Goal: Task Accomplishment & Management: Use online tool/utility

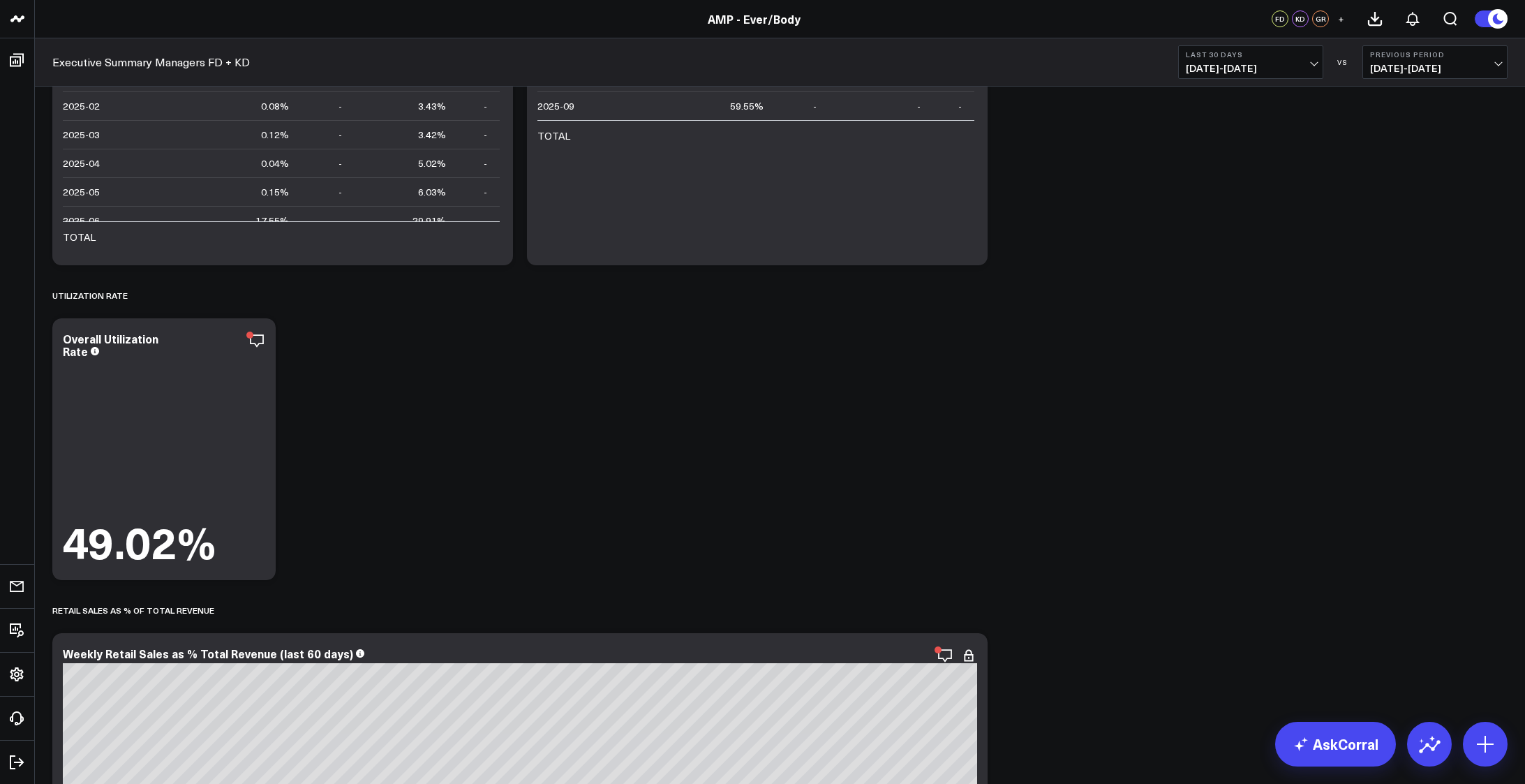
scroll to position [4444, 0]
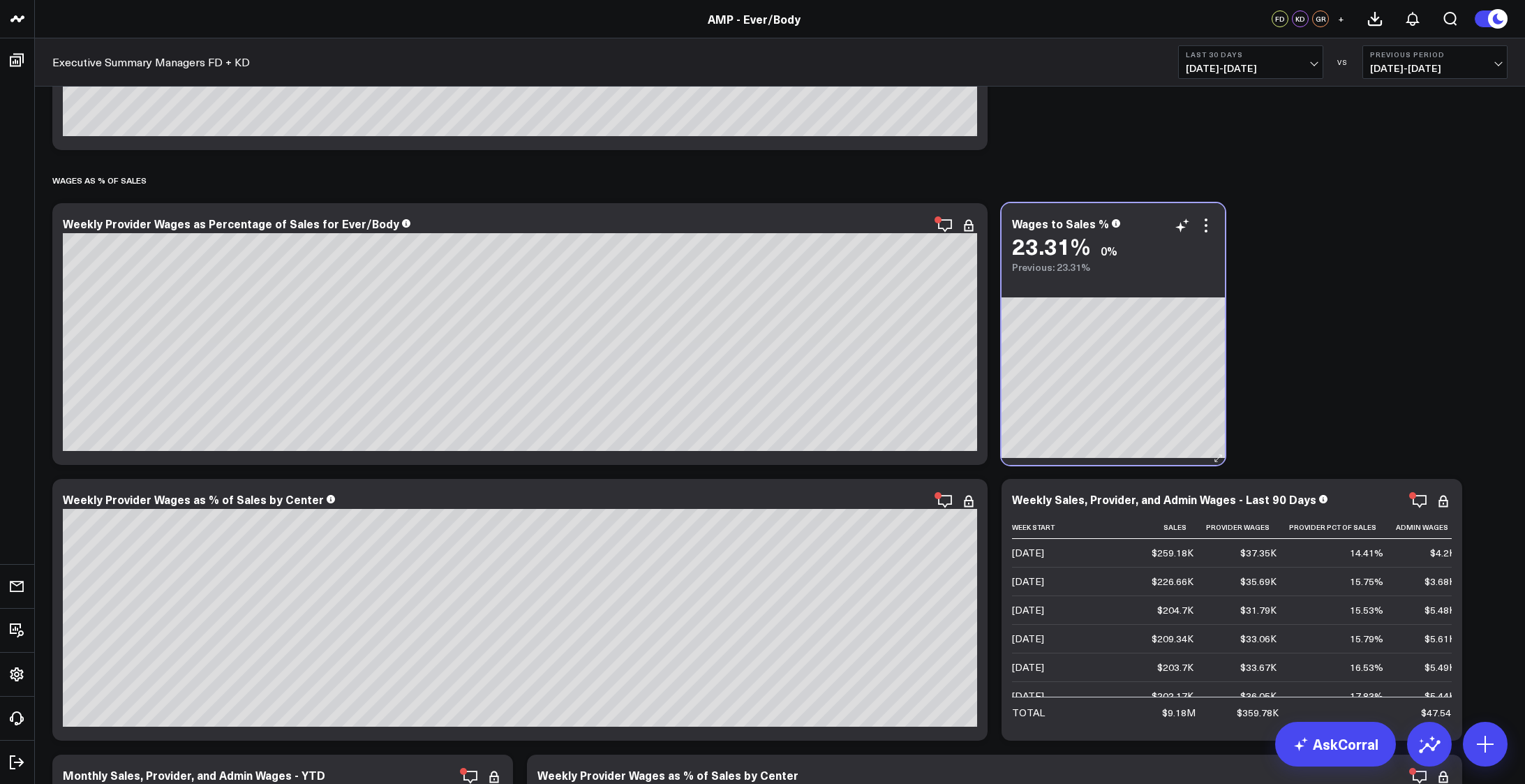
click at [1206, 234] on div "23.31% 0%" at bounding box center [1113, 245] width 202 height 25
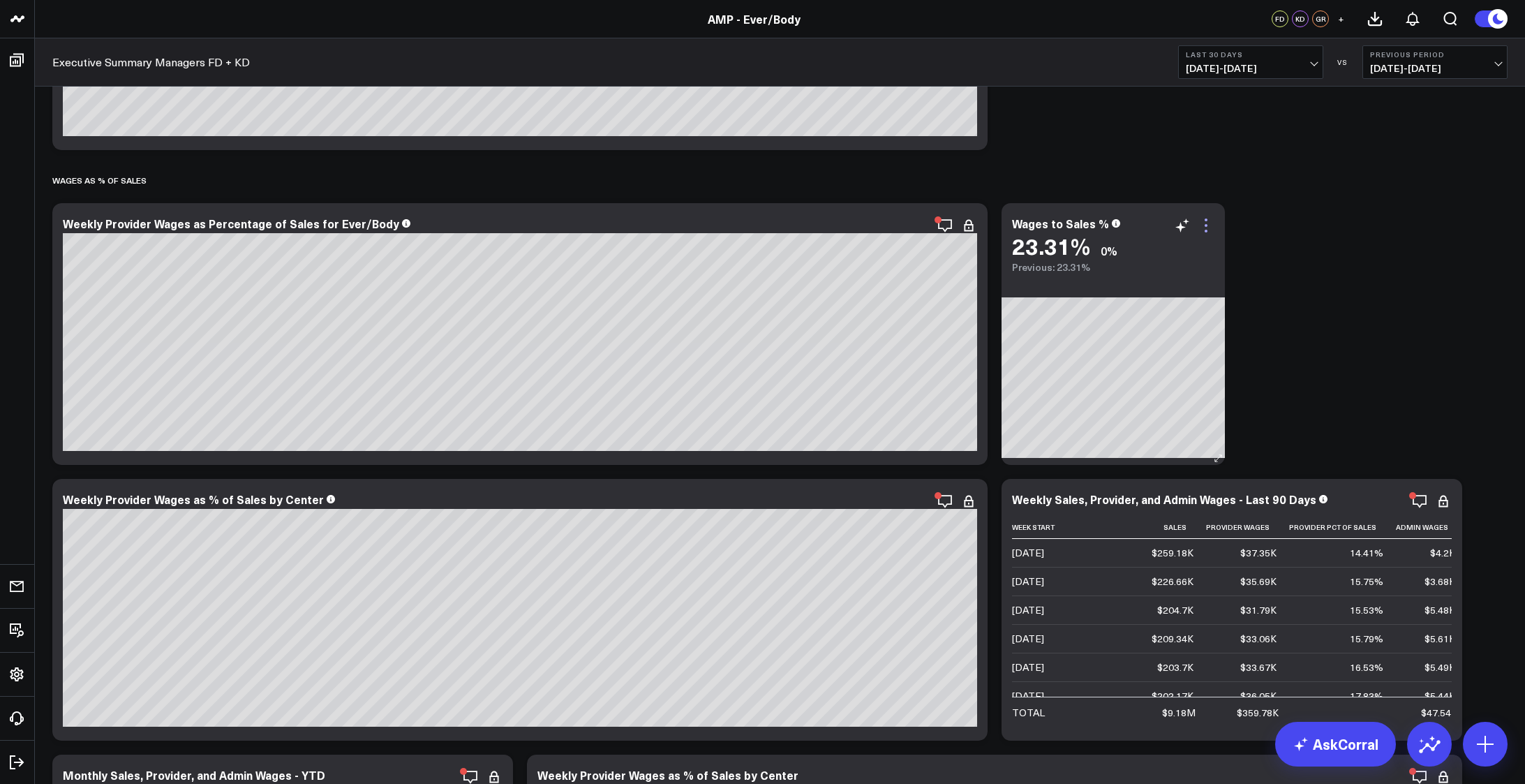
click at [1206, 227] on icon at bounding box center [1207, 225] width 17 height 17
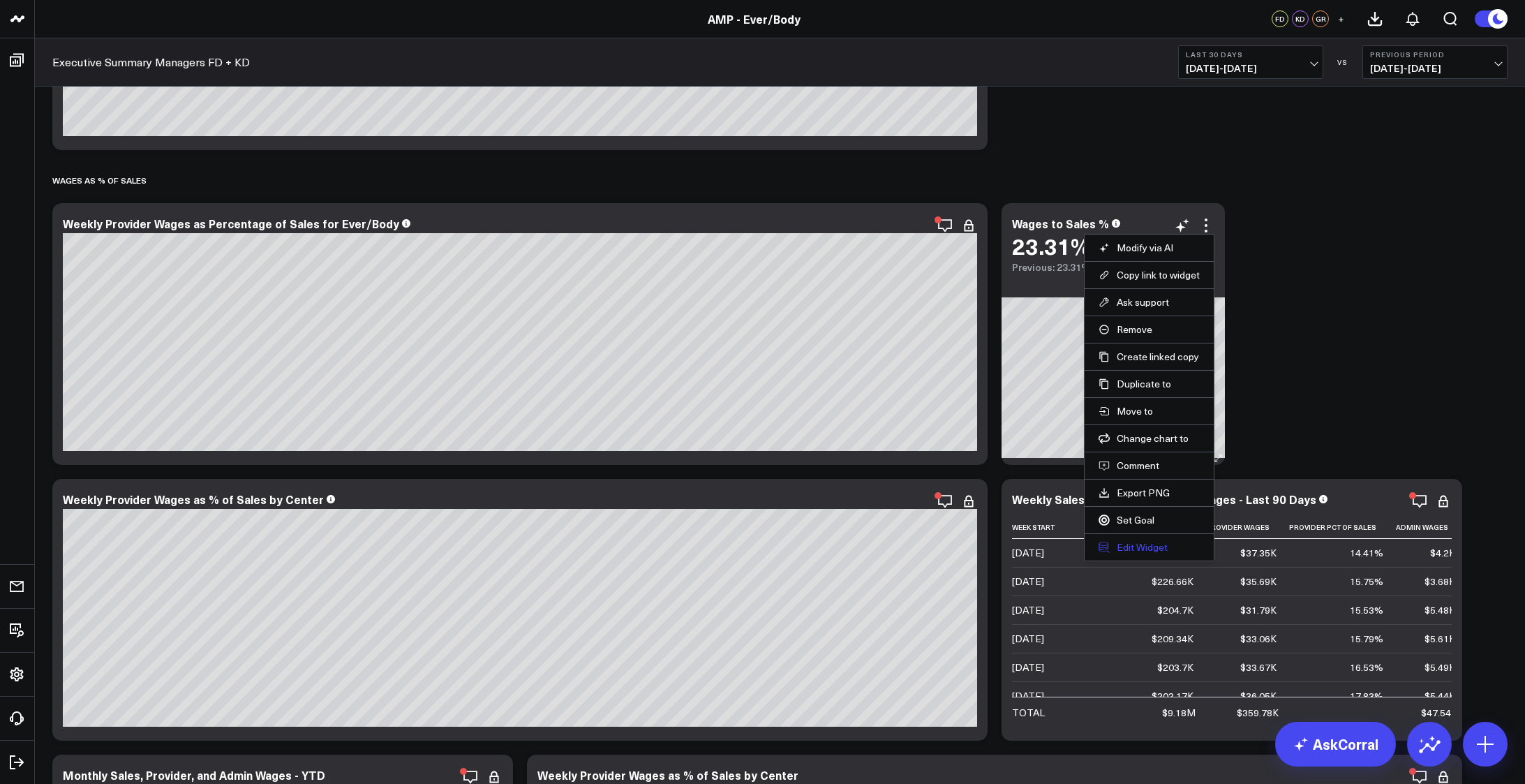
click at [1161, 547] on button "Edit Widget" at bounding box center [1149, 547] width 101 height 13
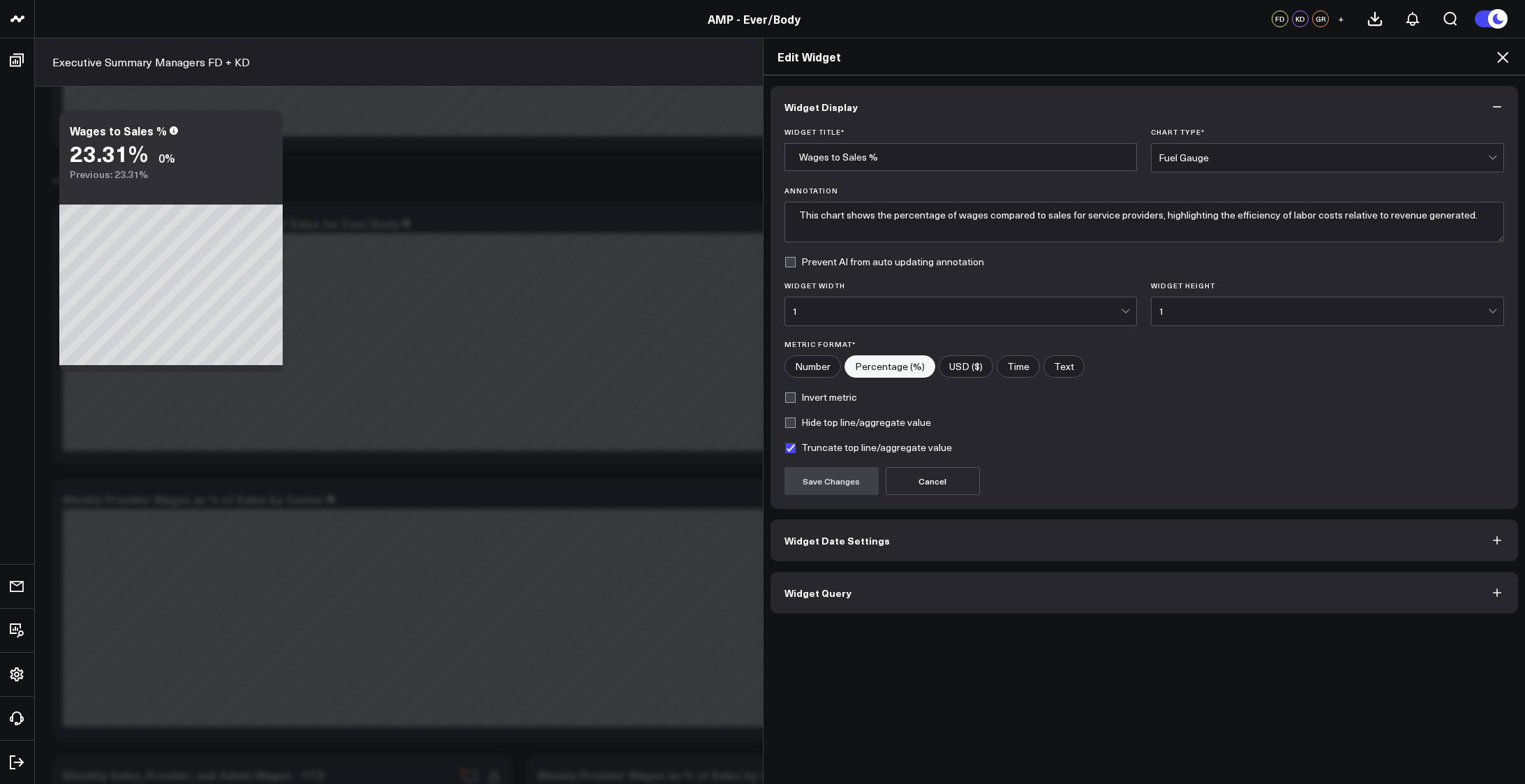
click at [1000, 542] on button "Widget Date Settings" at bounding box center [1144, 540] width 748 height 42
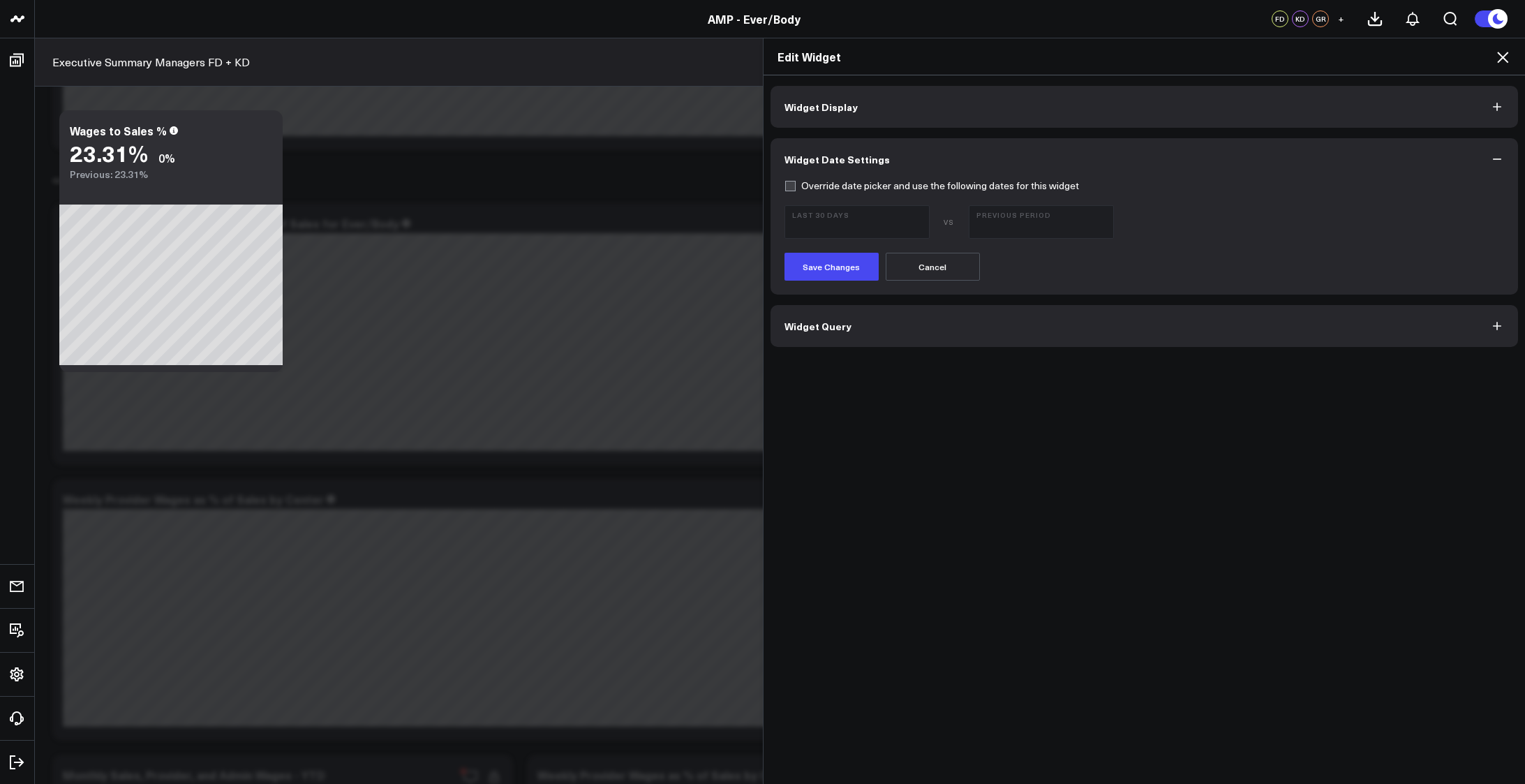
click at [955, 321] on button "Widget Query" at bounding box center [1144, 325] width 748 height 42
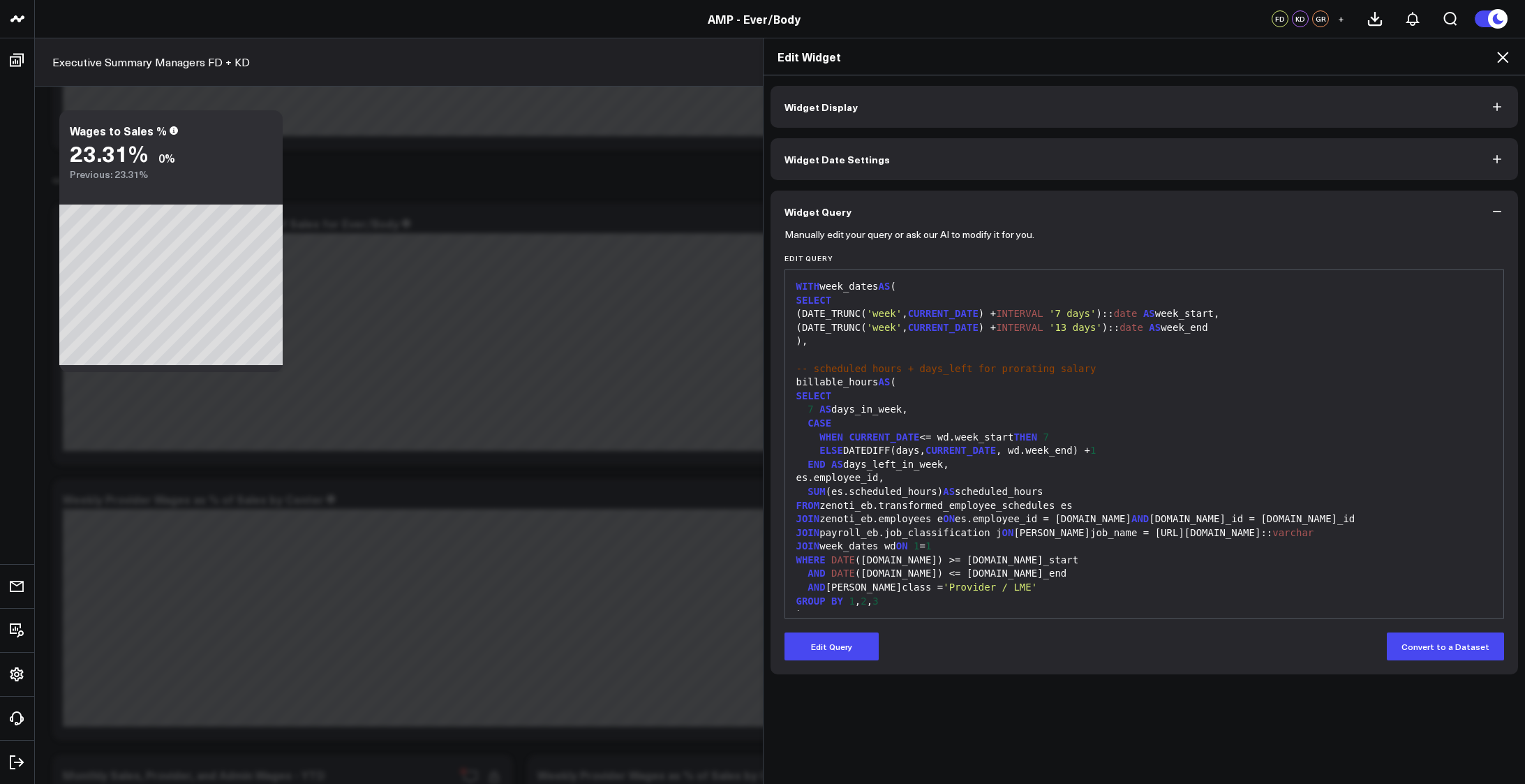
click at [1104, 428] on div "CASE" at bounding box center [1145, 424] width 705 height 14
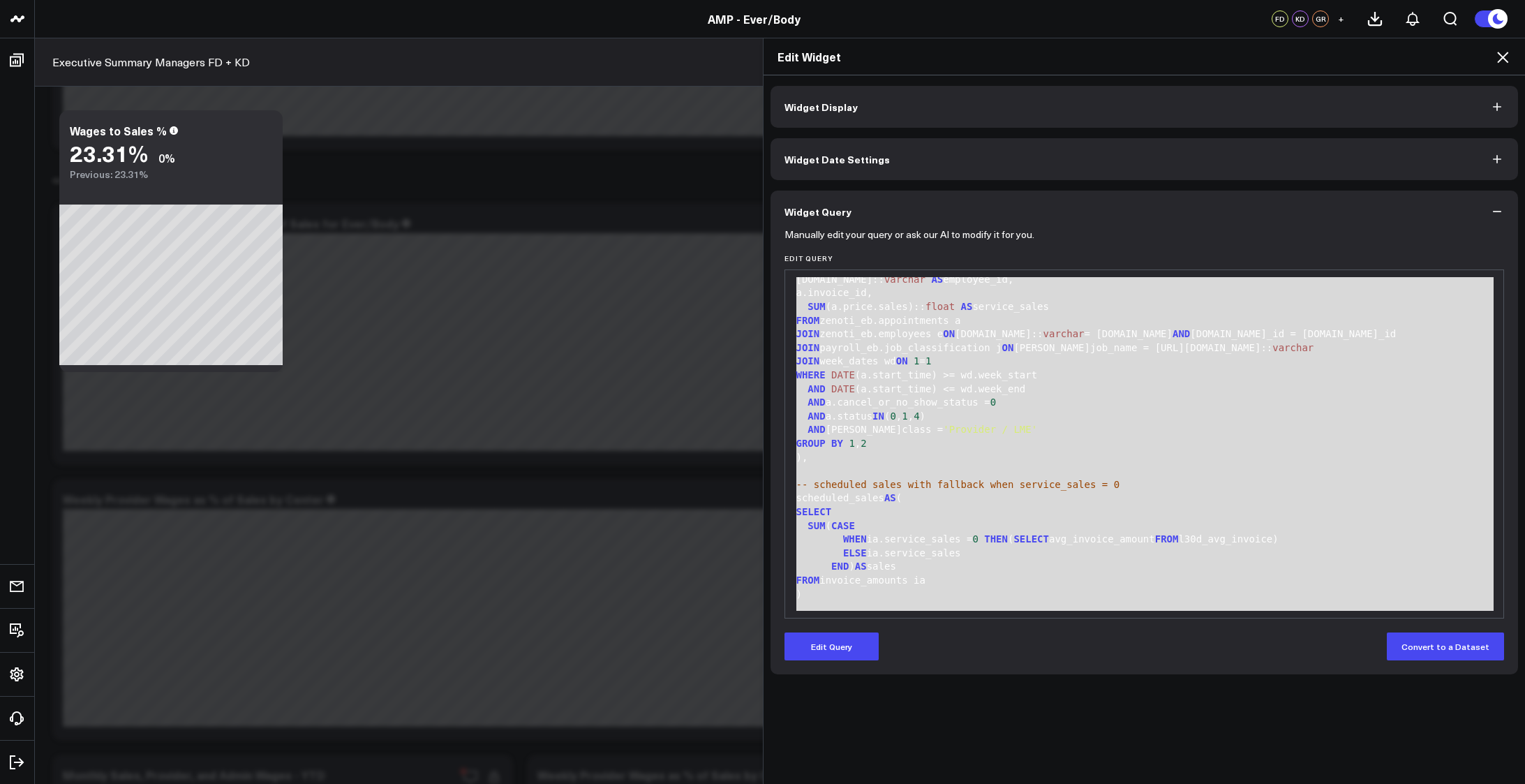
scroll to position [807, 0]
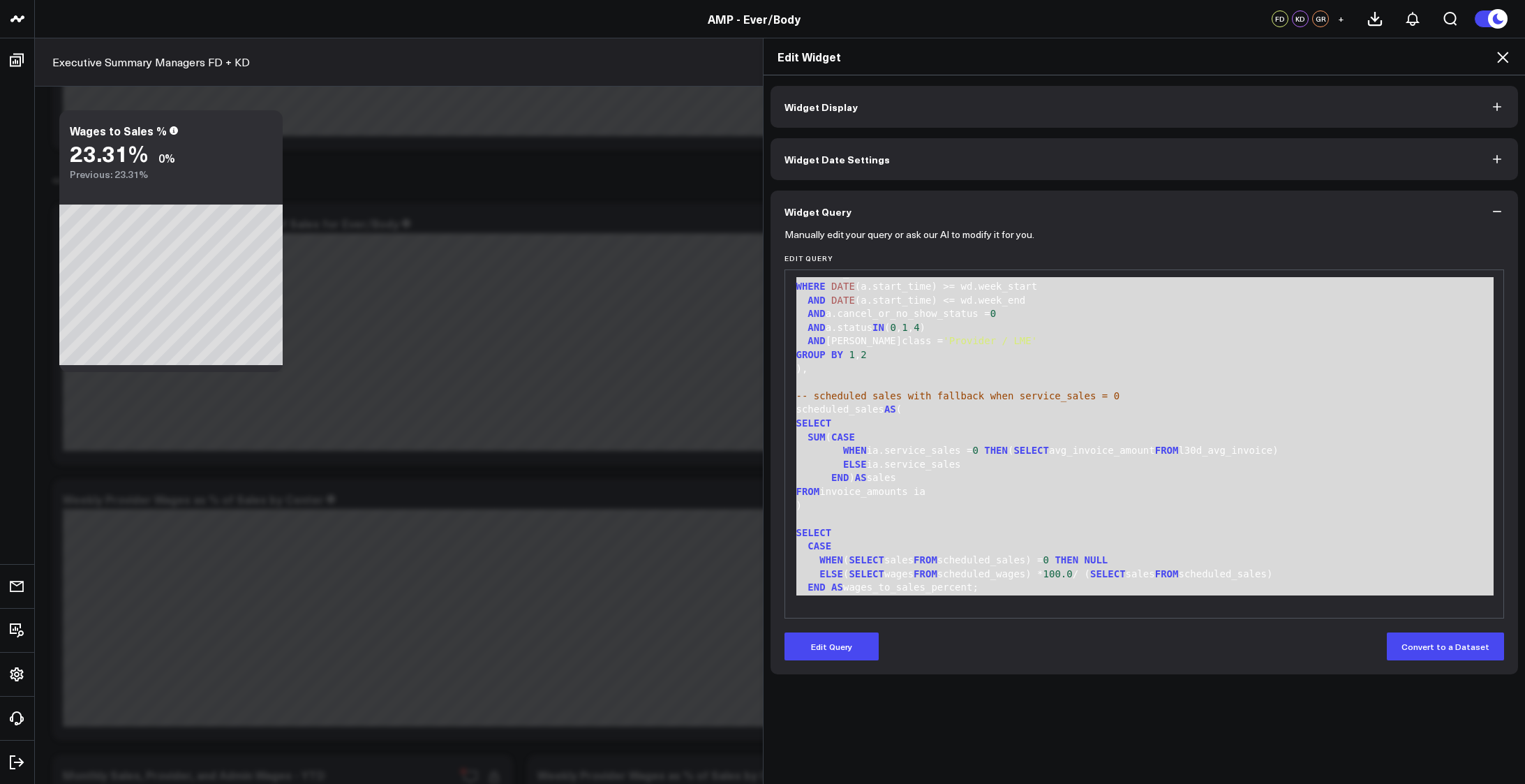
drag, startPoint x: 792, startPoint y: 282, endPoint x: 977, endPoint y: 676, distance: 435.3
click at [977, 676] on div "Widget Display Widget Date Settings Widget Query Manually edit your query or as…" at bounding box center [1144, 429] width 762 height 709
copy div "WITH week_dates AS ( SELECT (DATE_TRUNC( 'week' , CURRENT_DATE ) + INTERVAL '7 …"
click at [911, 91] on button "Widget Display" at bounding box center [1144, 106] width 748 height 42
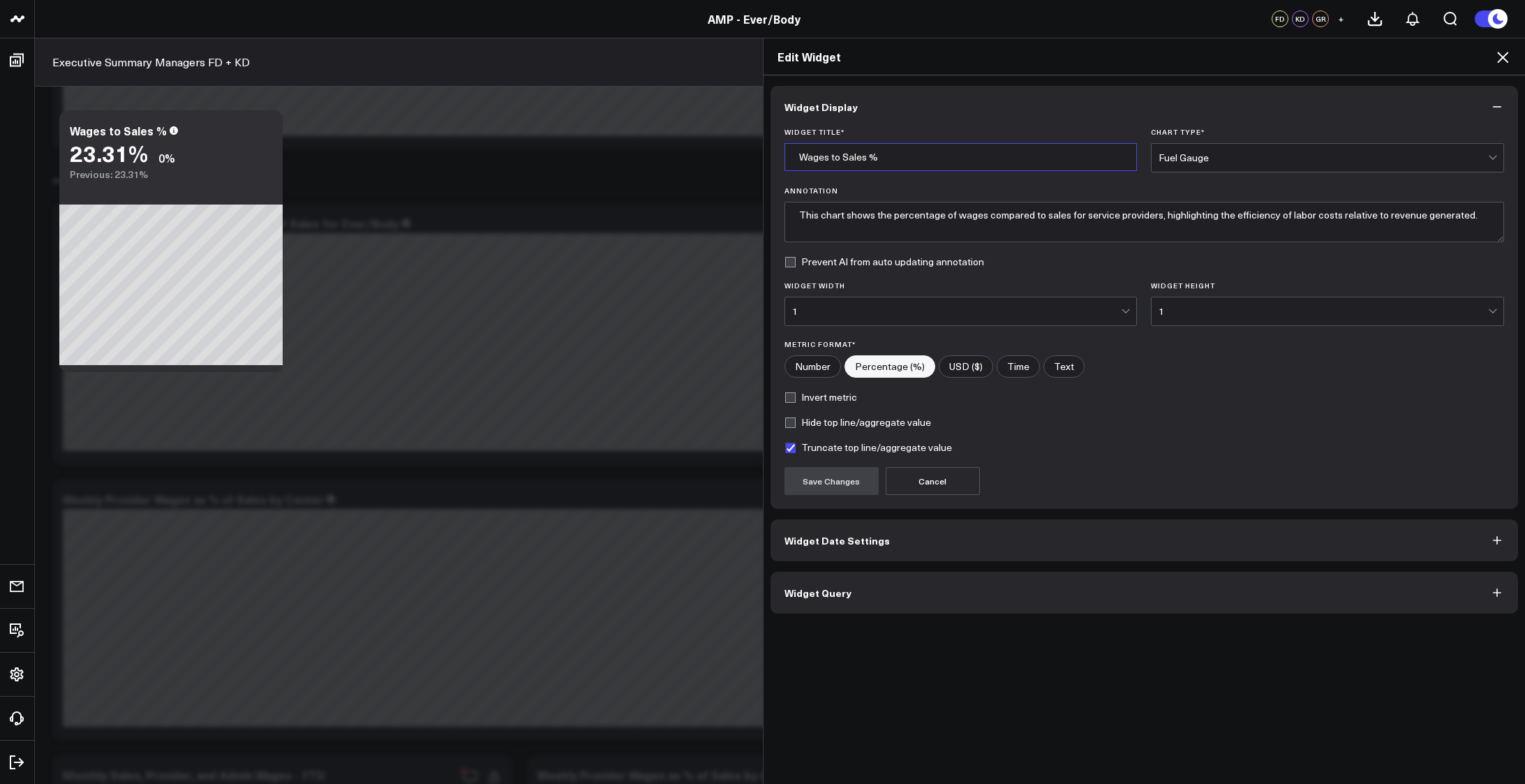
drag, startPoint x: 964, startPoint y: 152, endPoint x: 755, endPoint y: 149, distance: 209.0
click at [755, 149] on div "Edit Widget Widget Display Widget Title * Wages to Sales % Chart Type * Fuel Ga…" at bounding box center [762, 411] width 1525 height 746
click at [883, 602] on button "Widget Query" at bounding box center [1144, 592] width 748 height 42
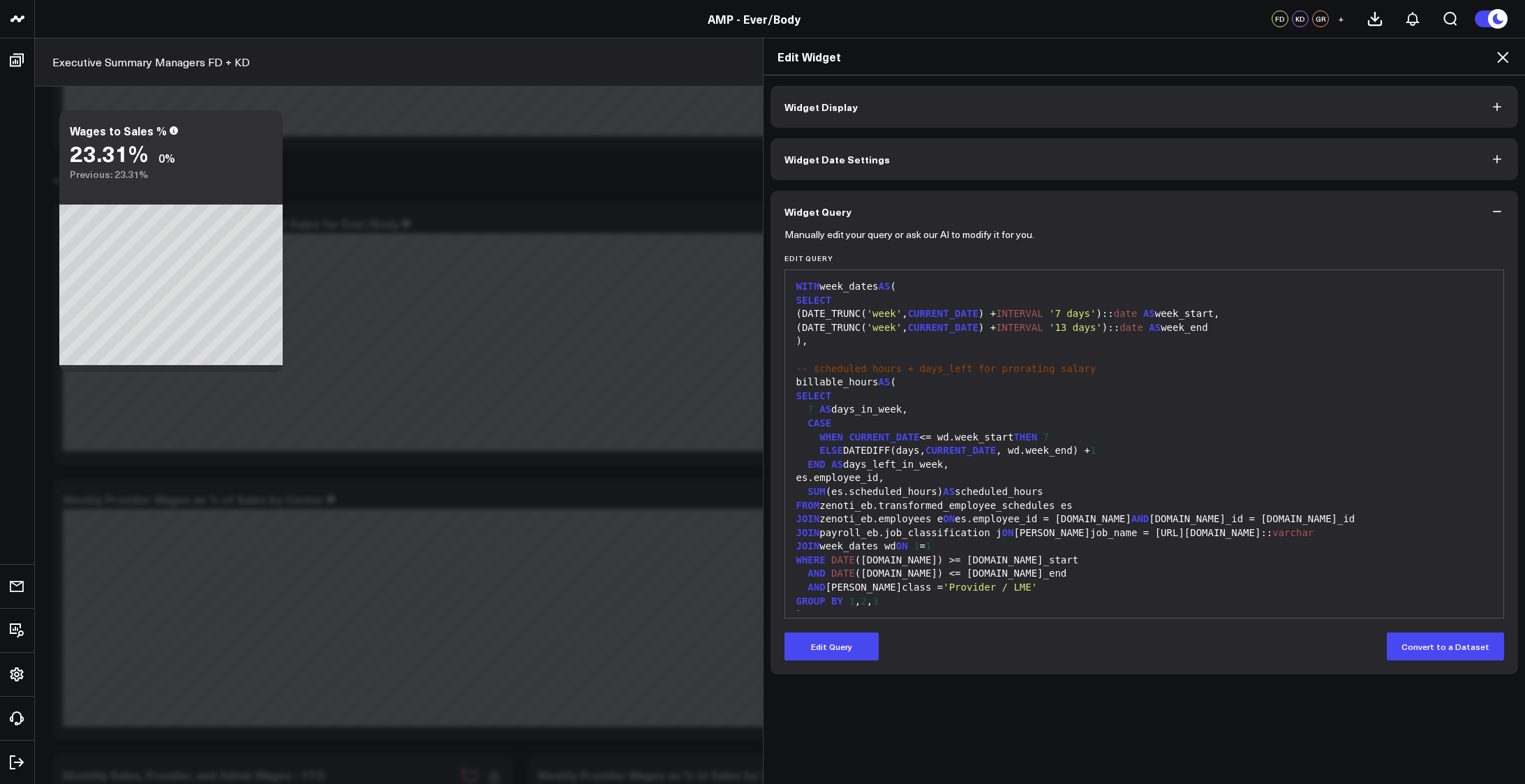
click at [918, 476] on div "es.employee_id," at bounding box center [1145, 478] width 705 height 14
click at [831, 656] on button "Edit Query" at bounding box center [832, 646] width 94 height 28
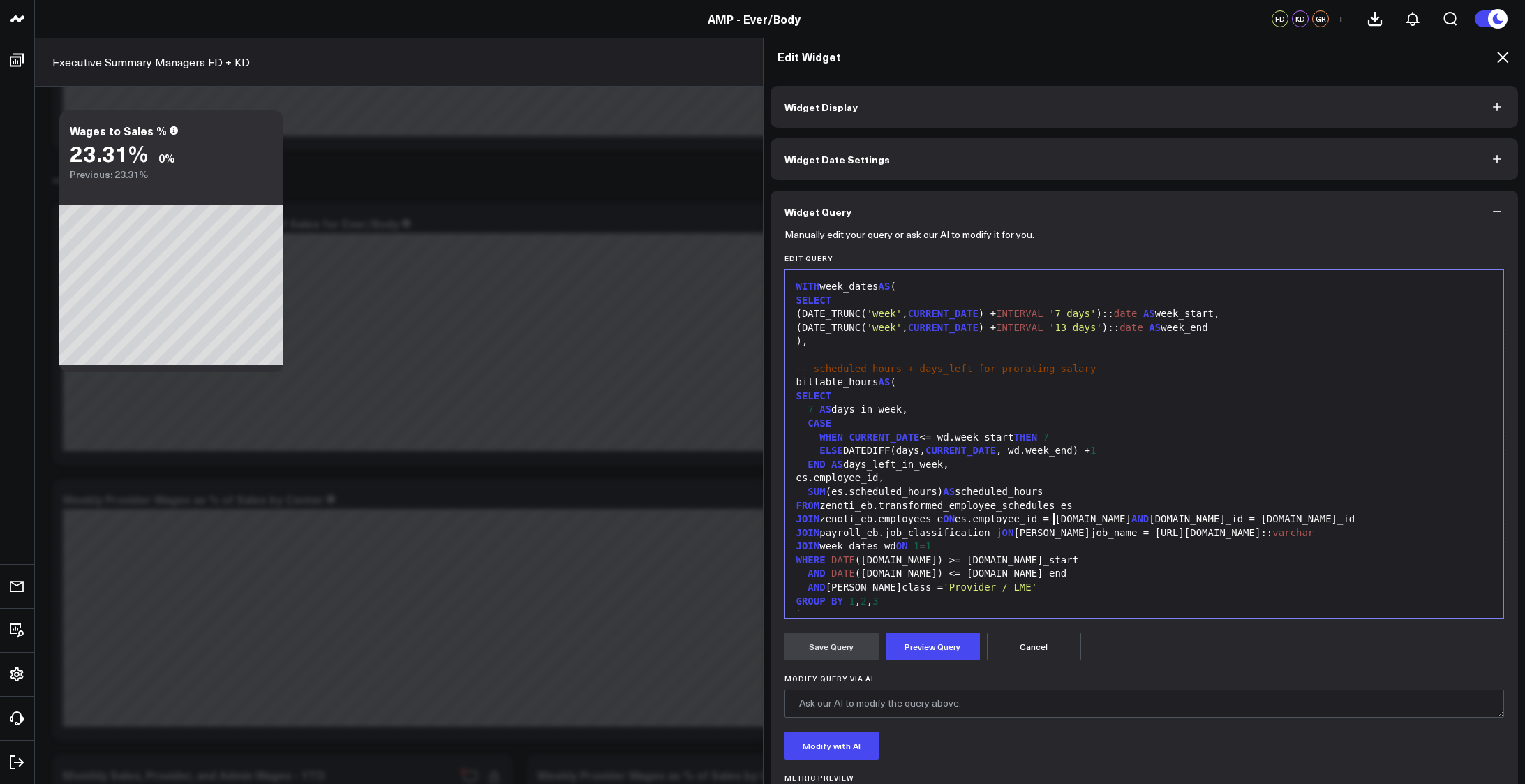
click at [1050, 513] on div "JOIN zenoti_eb.employees e ON es.employee_id = [DOMAIN_NAME] AND [DOMAIN_NAME]_…" at bounding box center [1145, 519] width 705 height 14
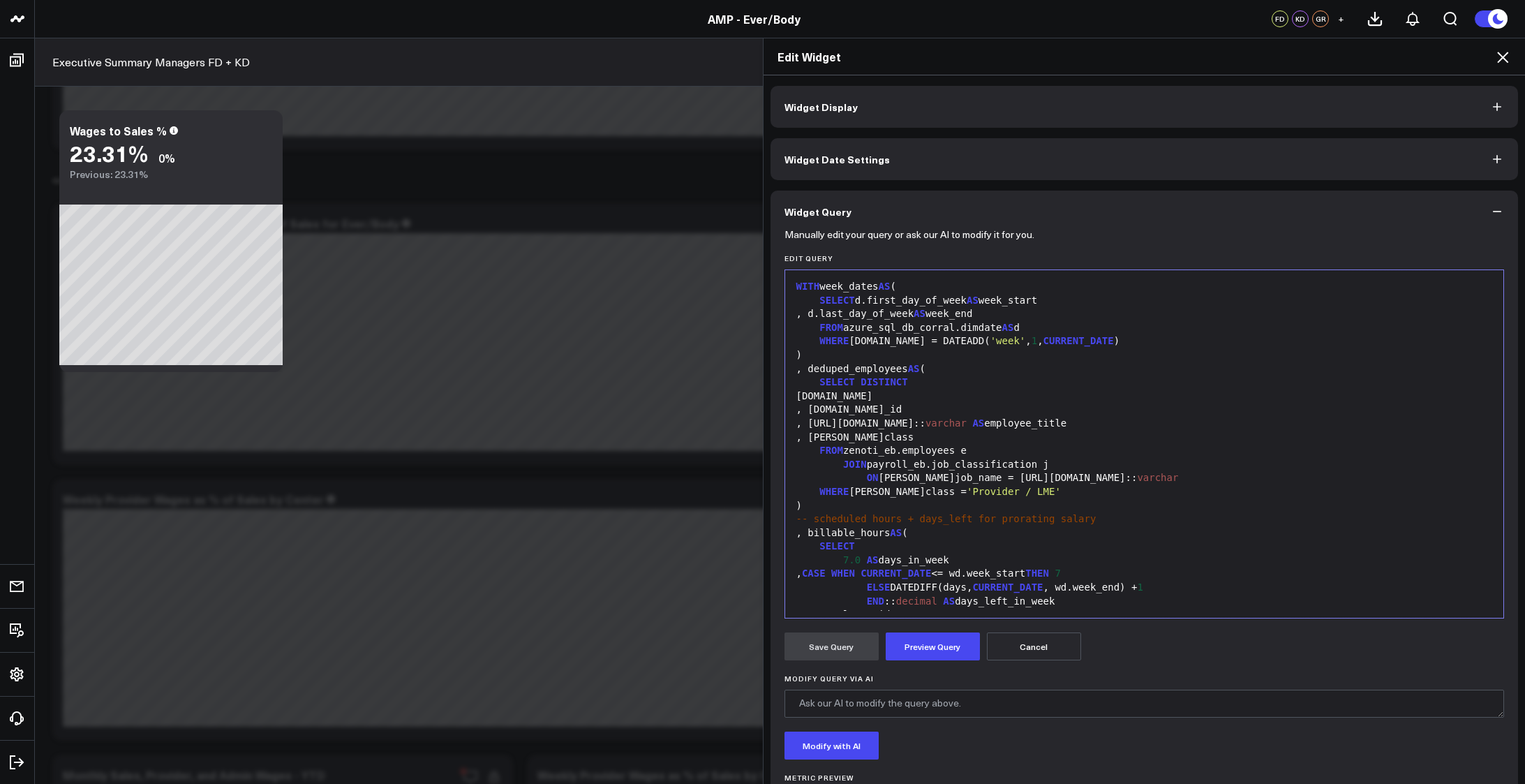
scroll to position [861, 0]
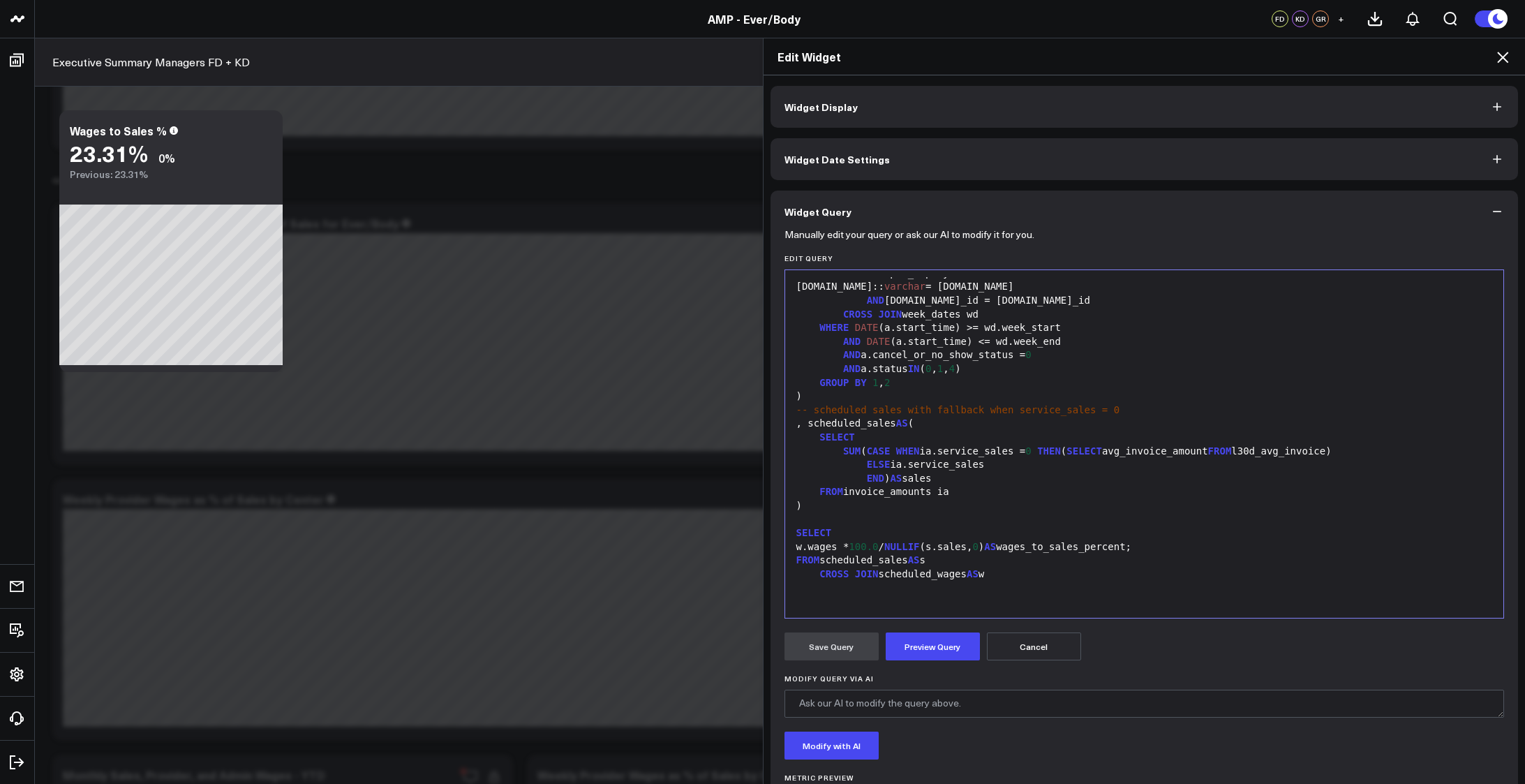
click at [883, 660] on form "Manually edit your query or ask our AI to modify it for you. Edit Query 99 1 2 …" at bounding box center [1145, 533] width 720 height 601
click at [907, 641] on button "Preview Query" at bounding box center [933, 646] width 94 height 28
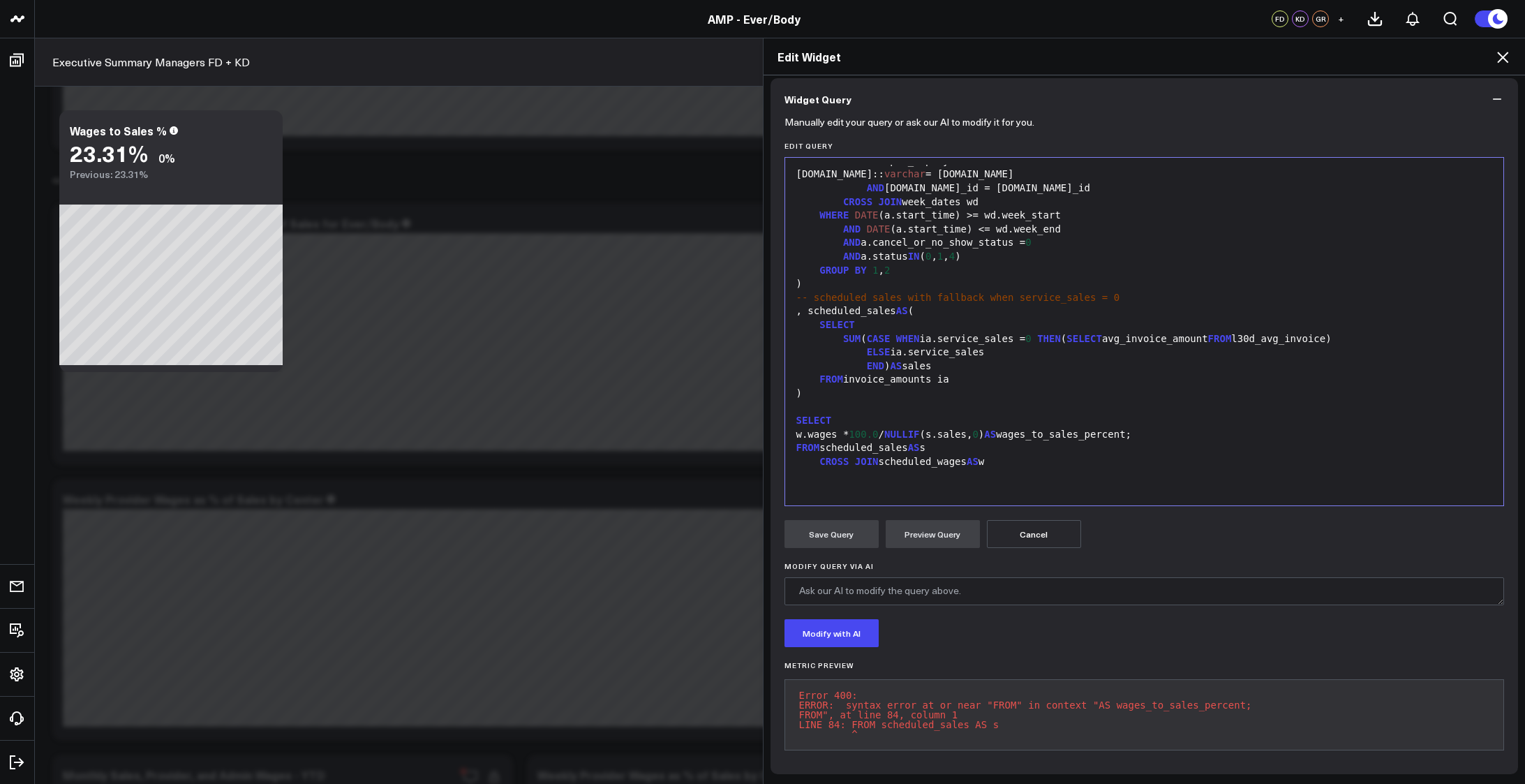
click at [1233, 416] on div "SELECT" at bounding box center [1145, 421] width 705 height 14
click at [927, 530] on button "Preview Query" at bounding box center [933, 534] width 94 height 28
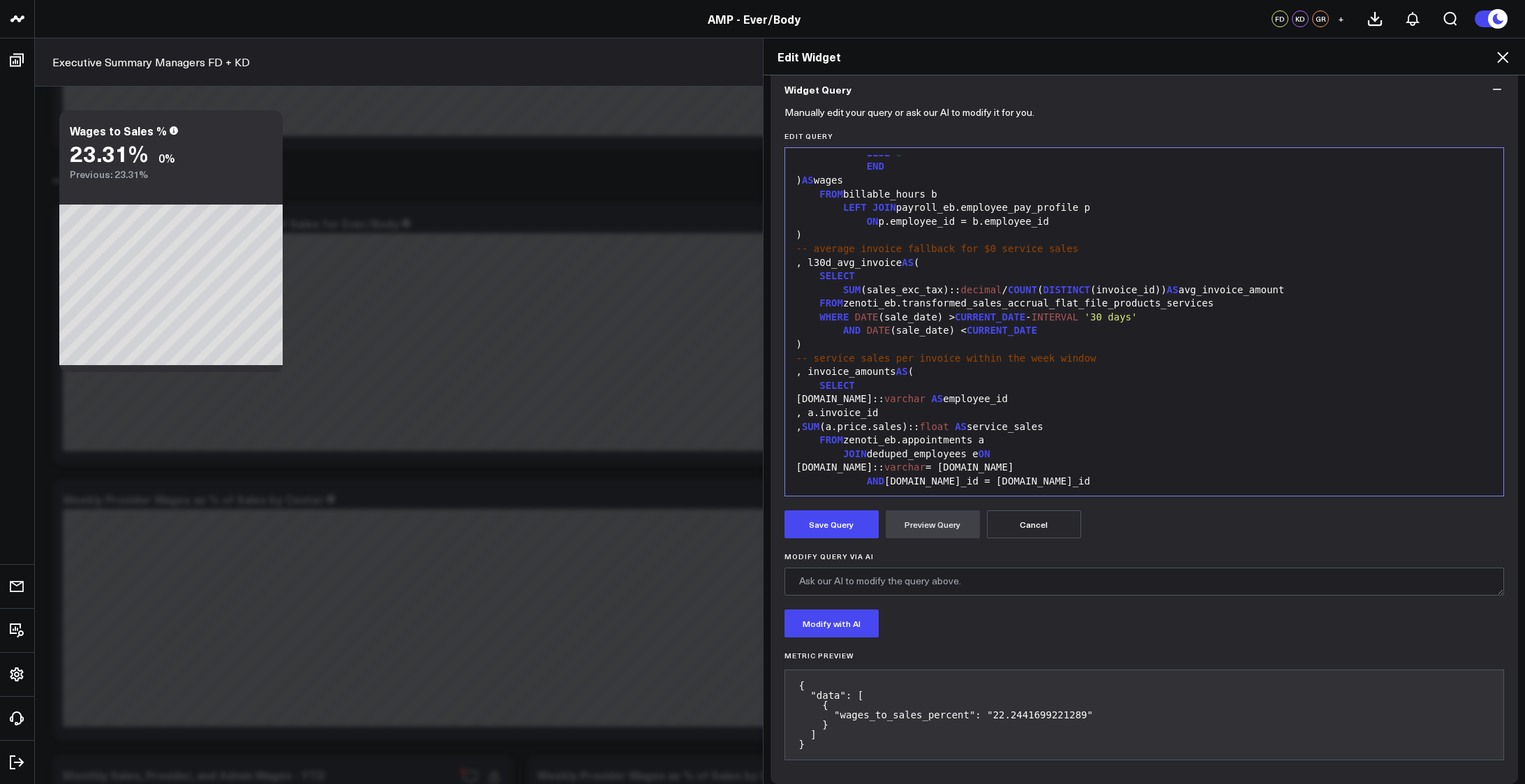
scroll to position [862, 0]
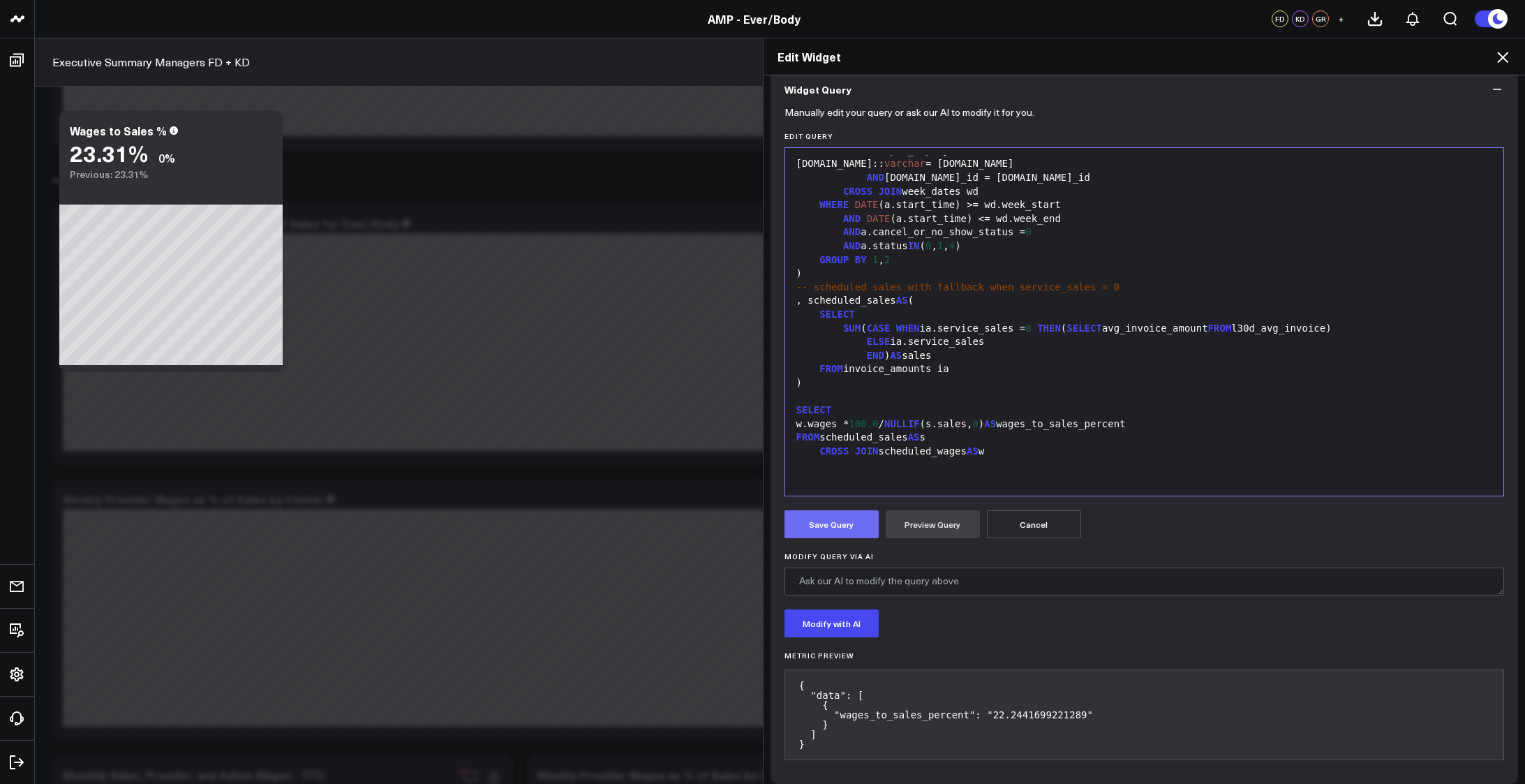
click at [847, 520] on button "Save Query" at bounding box center [832, 524] width 94 height 28
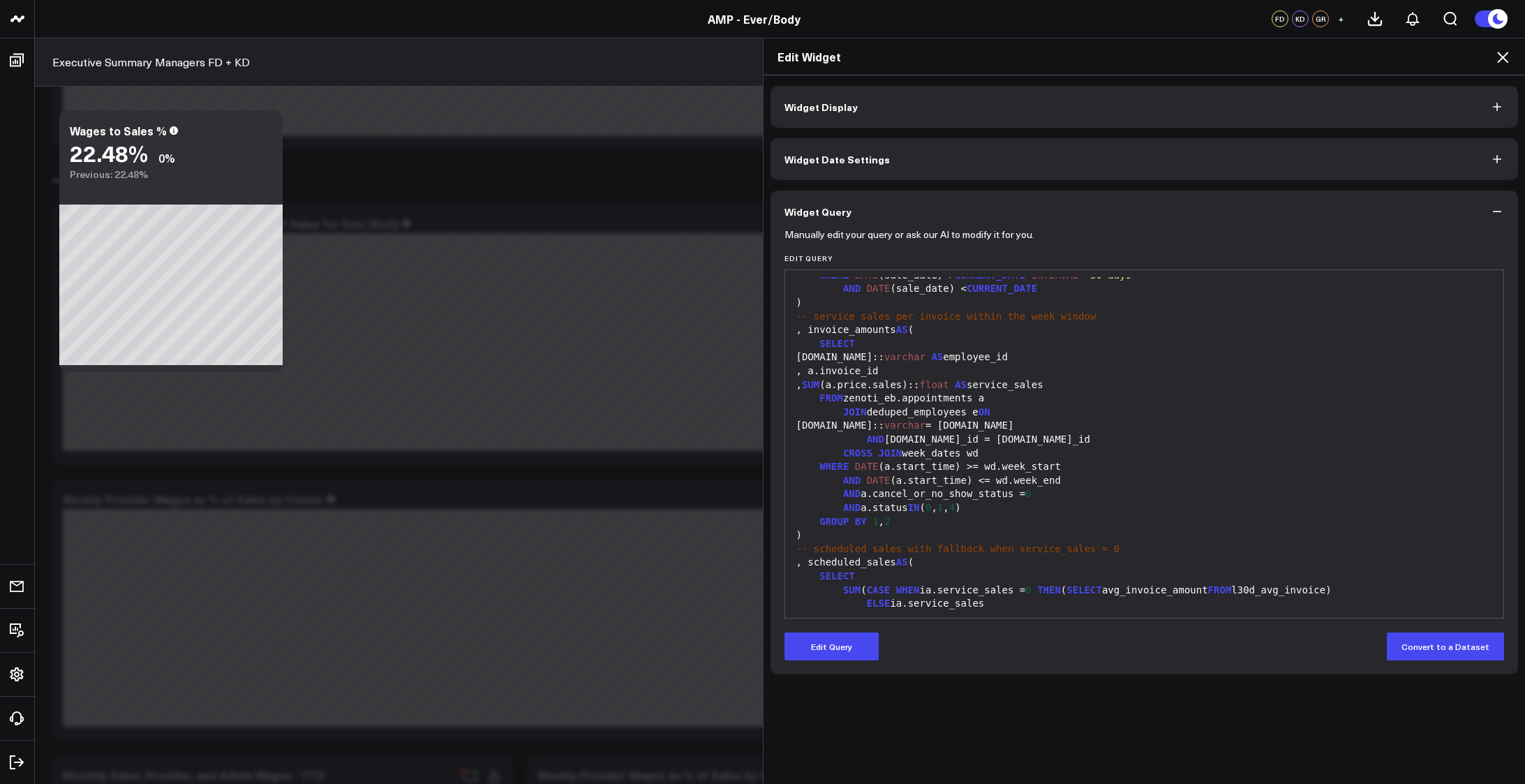
scroll to position [699, 0]
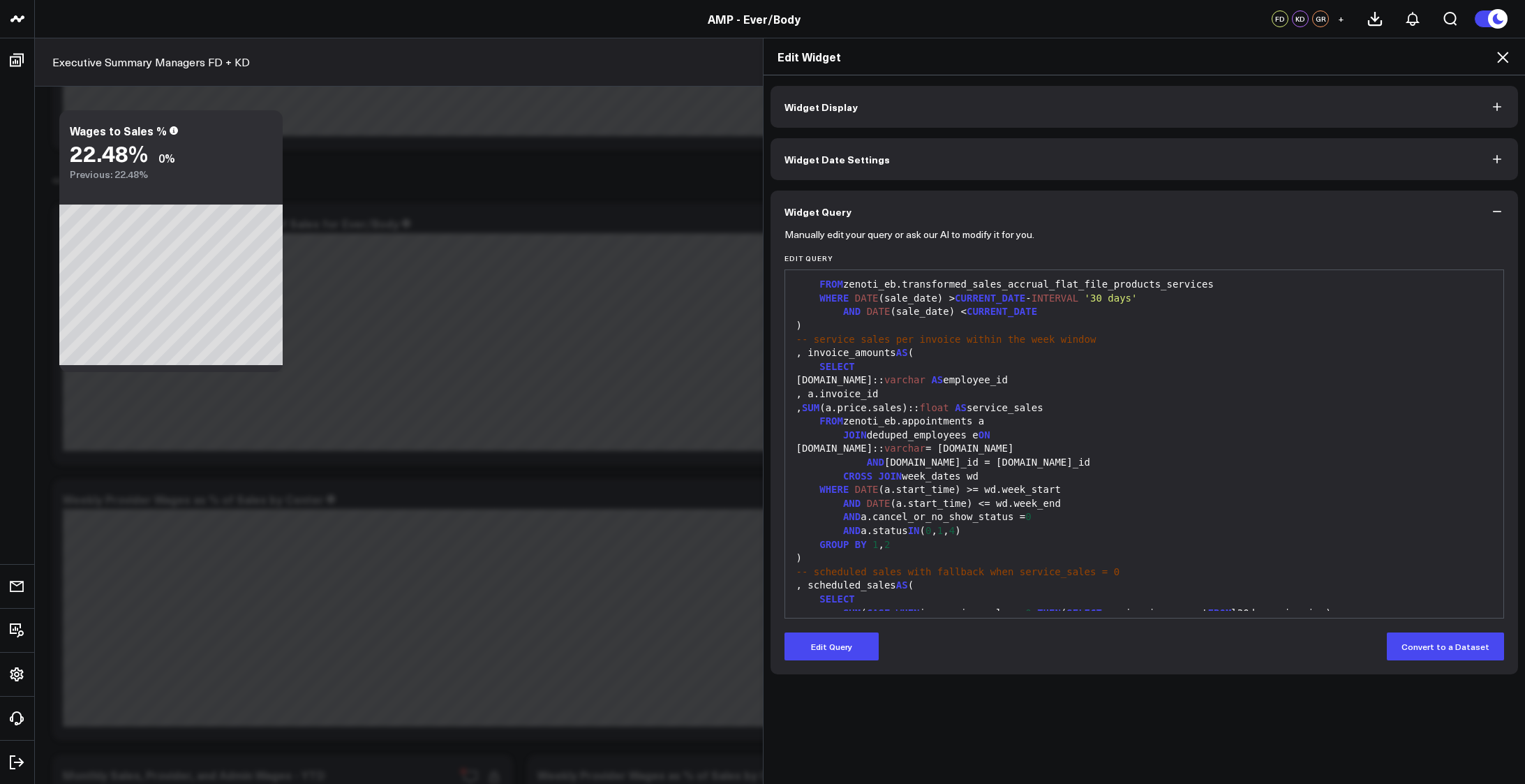
click at [1499, 58] on icon at bounding box center [1503, 57] width 17 height 17
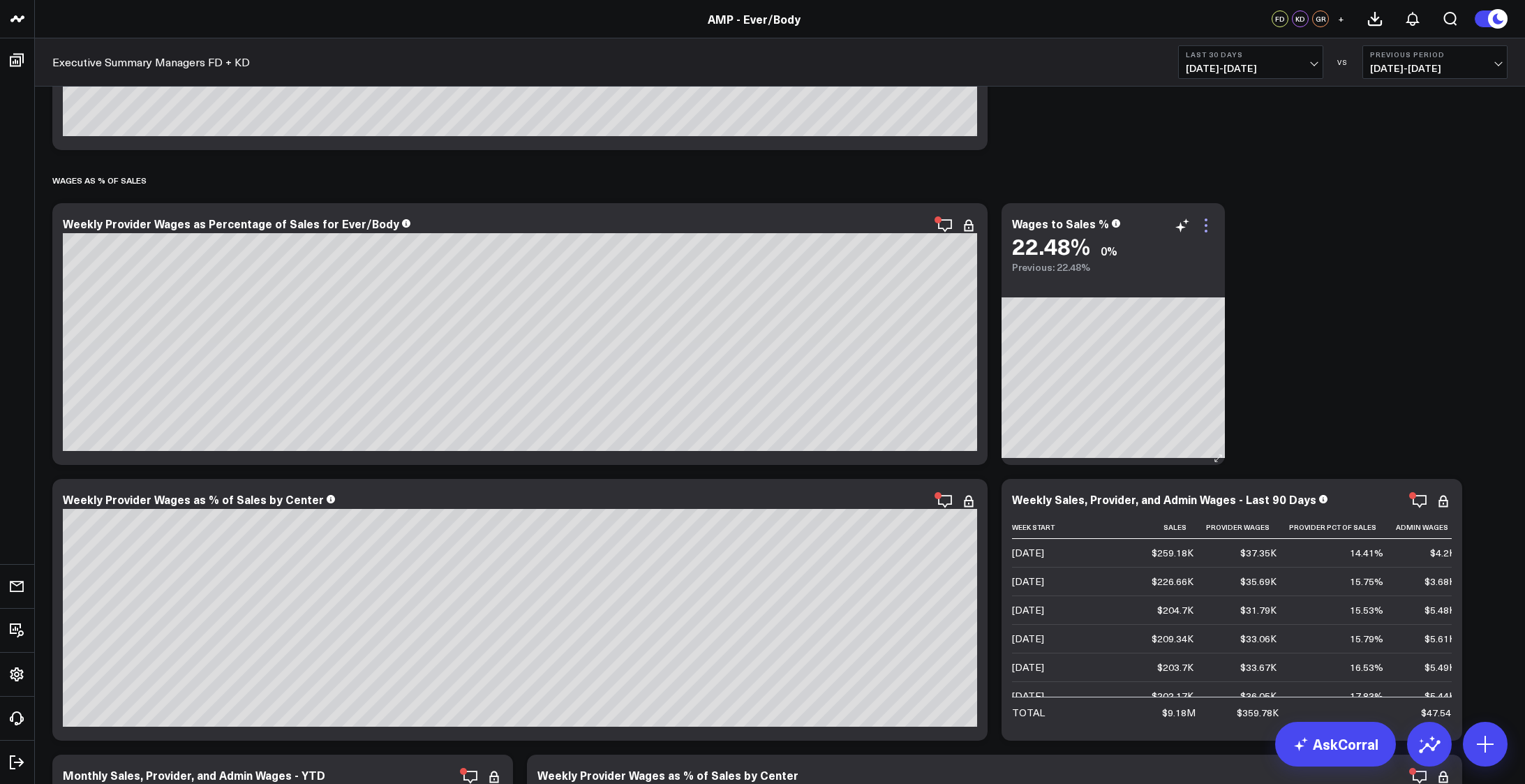
click at [1206, 228] on icon at bounding box center [1207, 225] width 17 height 17
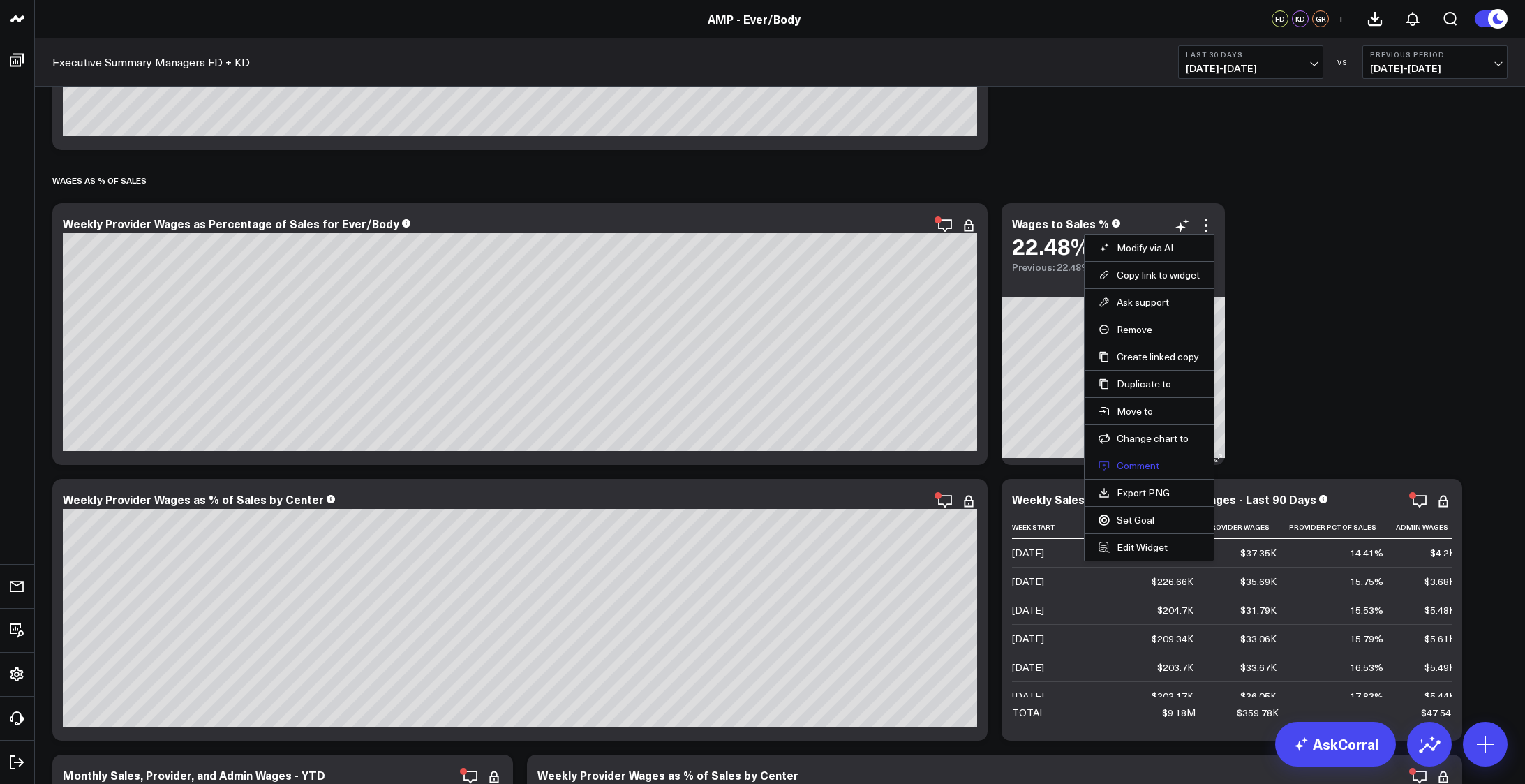
click at [1142, 464] on button "Comment" at bounding box center [1149, 466] width 101 height 13
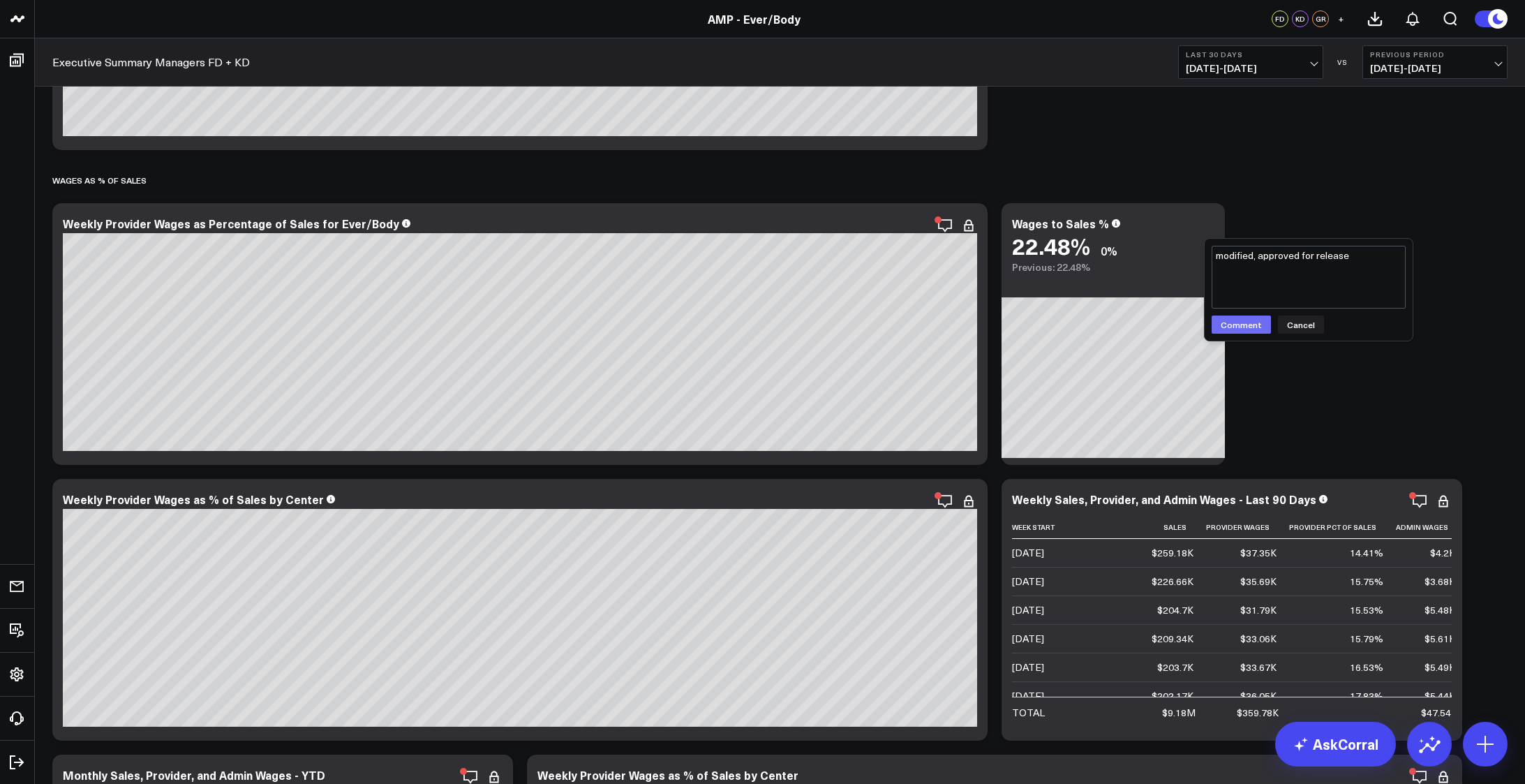
type textarea "modified, approved for release"
click at [1250, 325] on button "Comment" at bounding box center [1241, 325] width 59 height 18
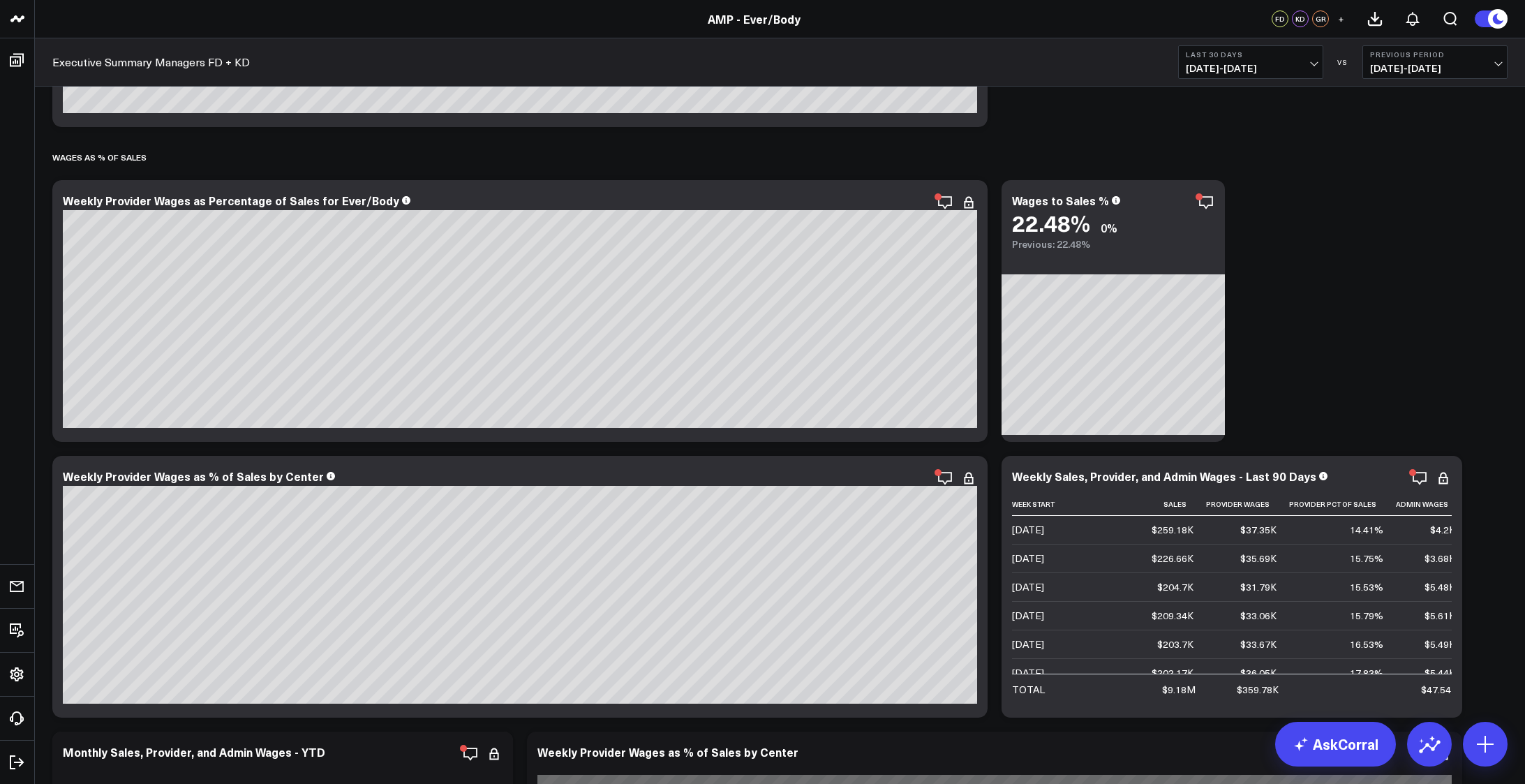
scroll to position [4490, 0]
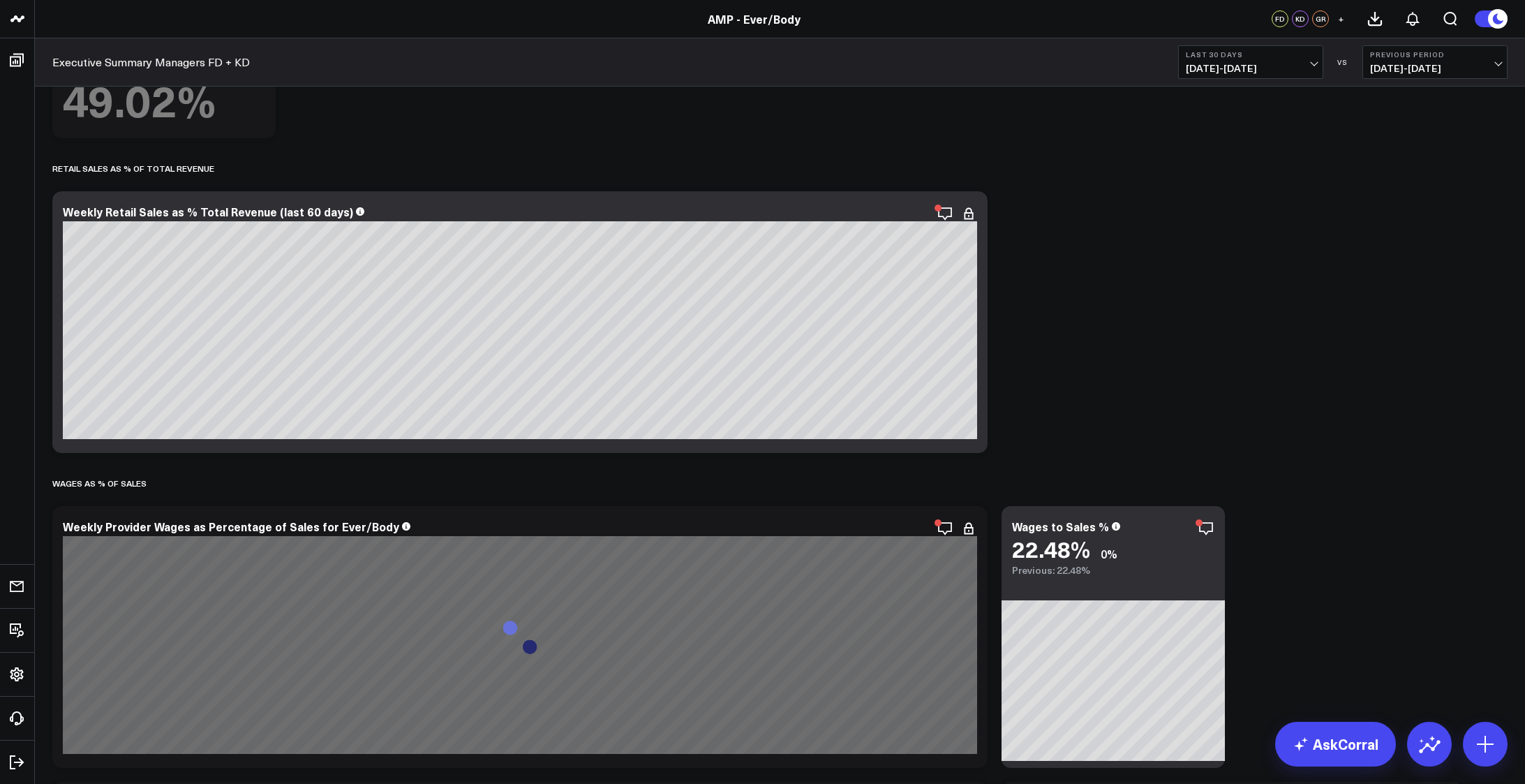
scroll to position [4420, 0]
